Goal: Information Seeking & Learning: Learn about a topic

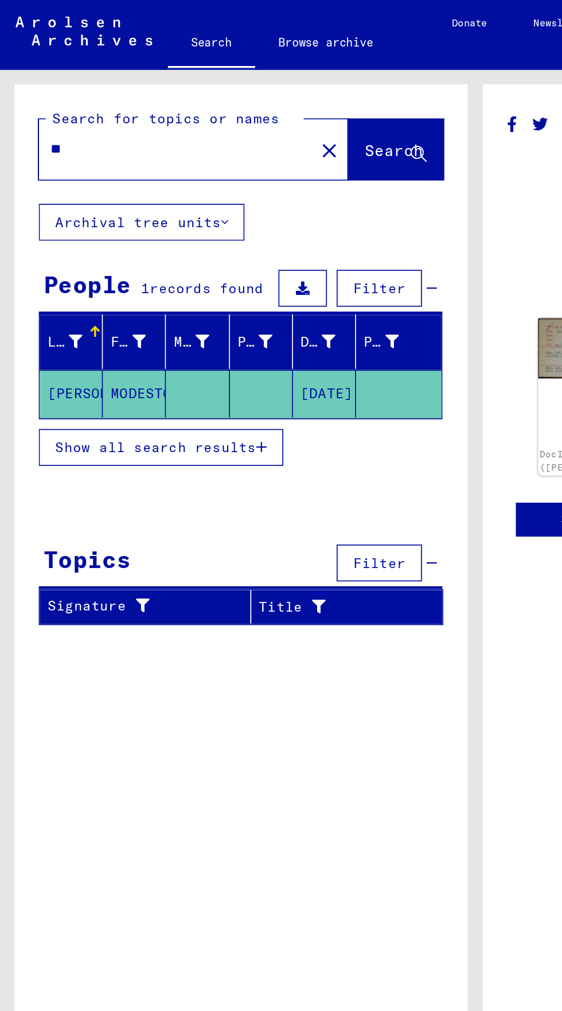
type input "*"
click at [225, 97] on button "Search" at bounding box center [234, 89] width 56 height 36
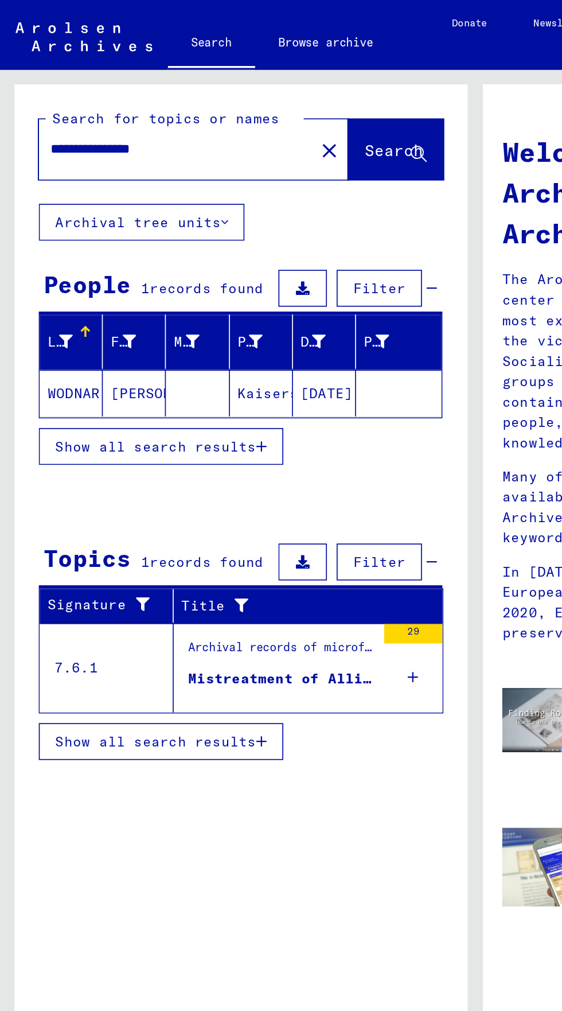
click at [231, 391] on div "29" at bounding box center [244, 395] width 34 height 52
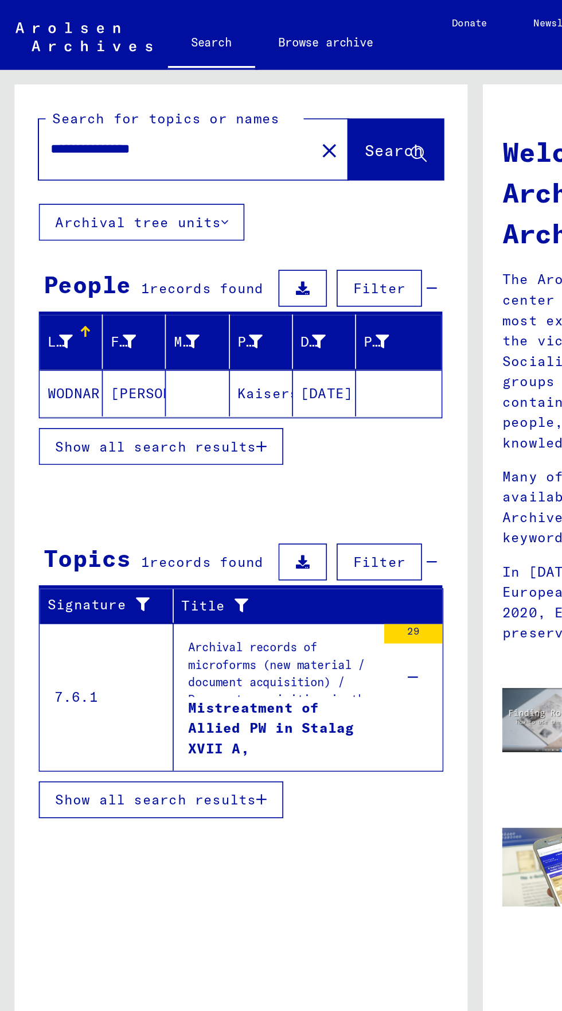
click at [201, 409] on div "Archival records of microforms (new material / document acquisition) / Document…" at bounding box center [166, 394] width 110 height 34
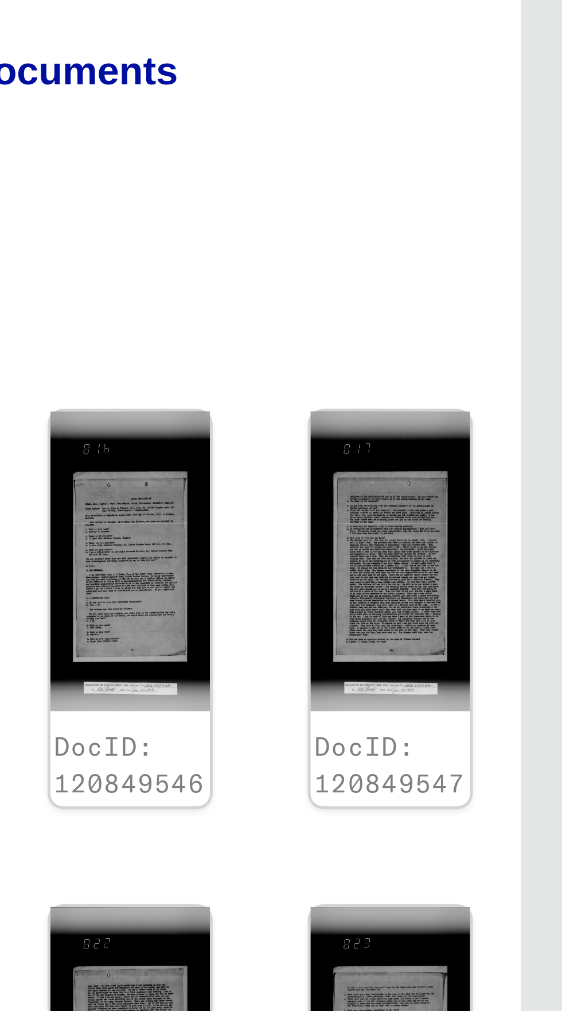
scroll to position [279, 0]
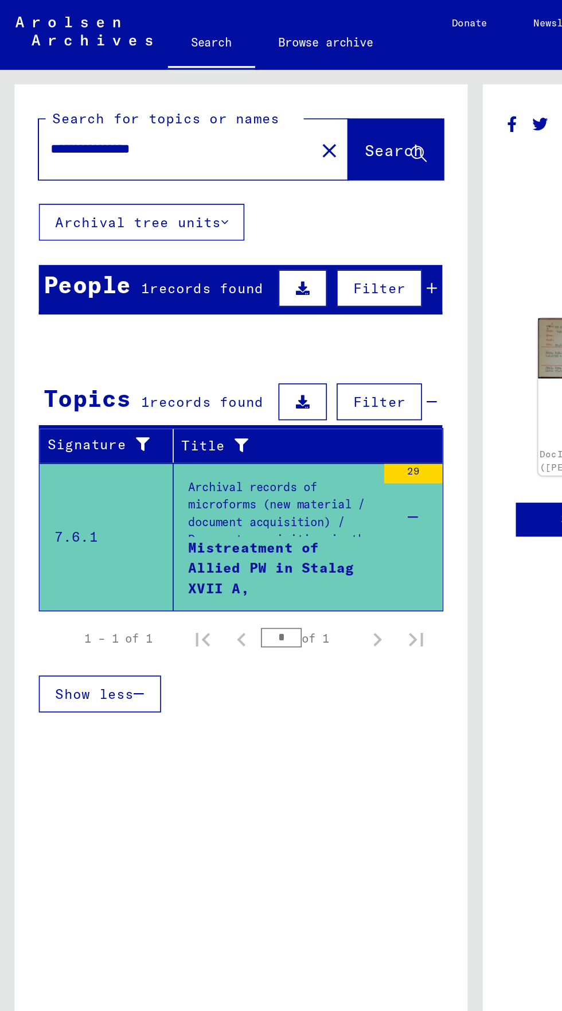
type input "**********"
